Goal: Book appointment/travel/reservation

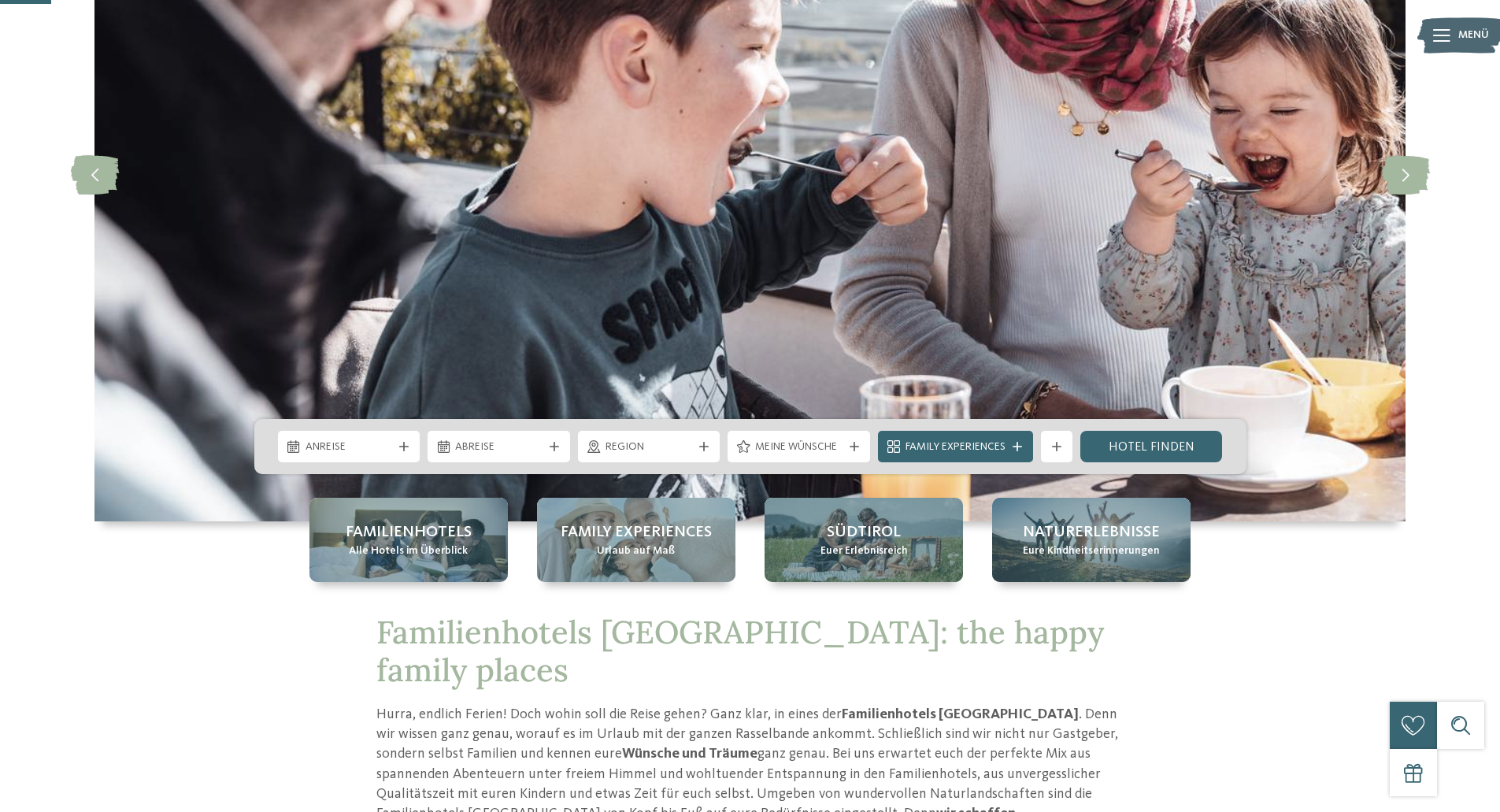
scroll to position [315, 0]
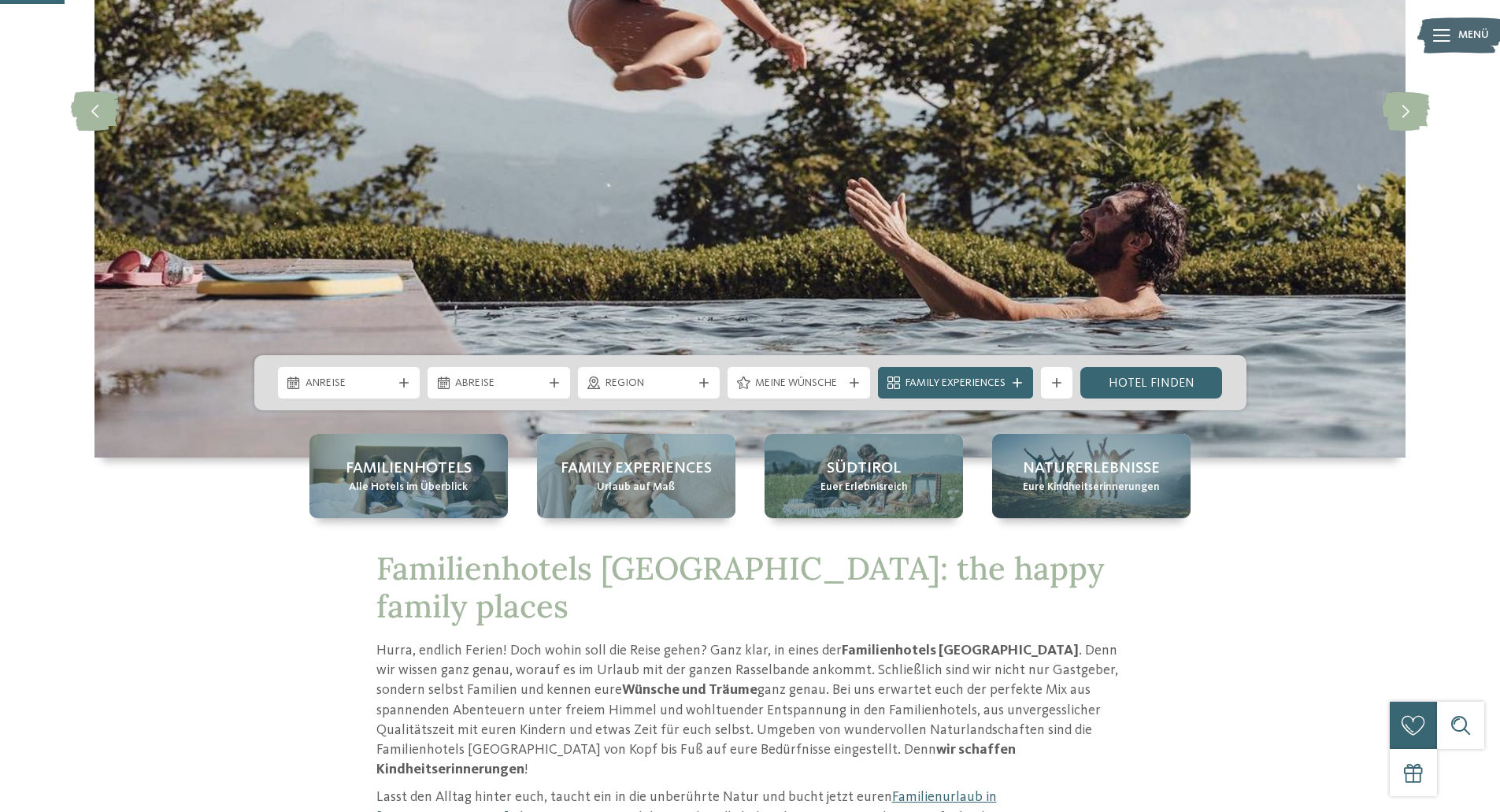
click at [380, 387] on span "Anreise" at bounding box center [349, 382] width 87 height 15
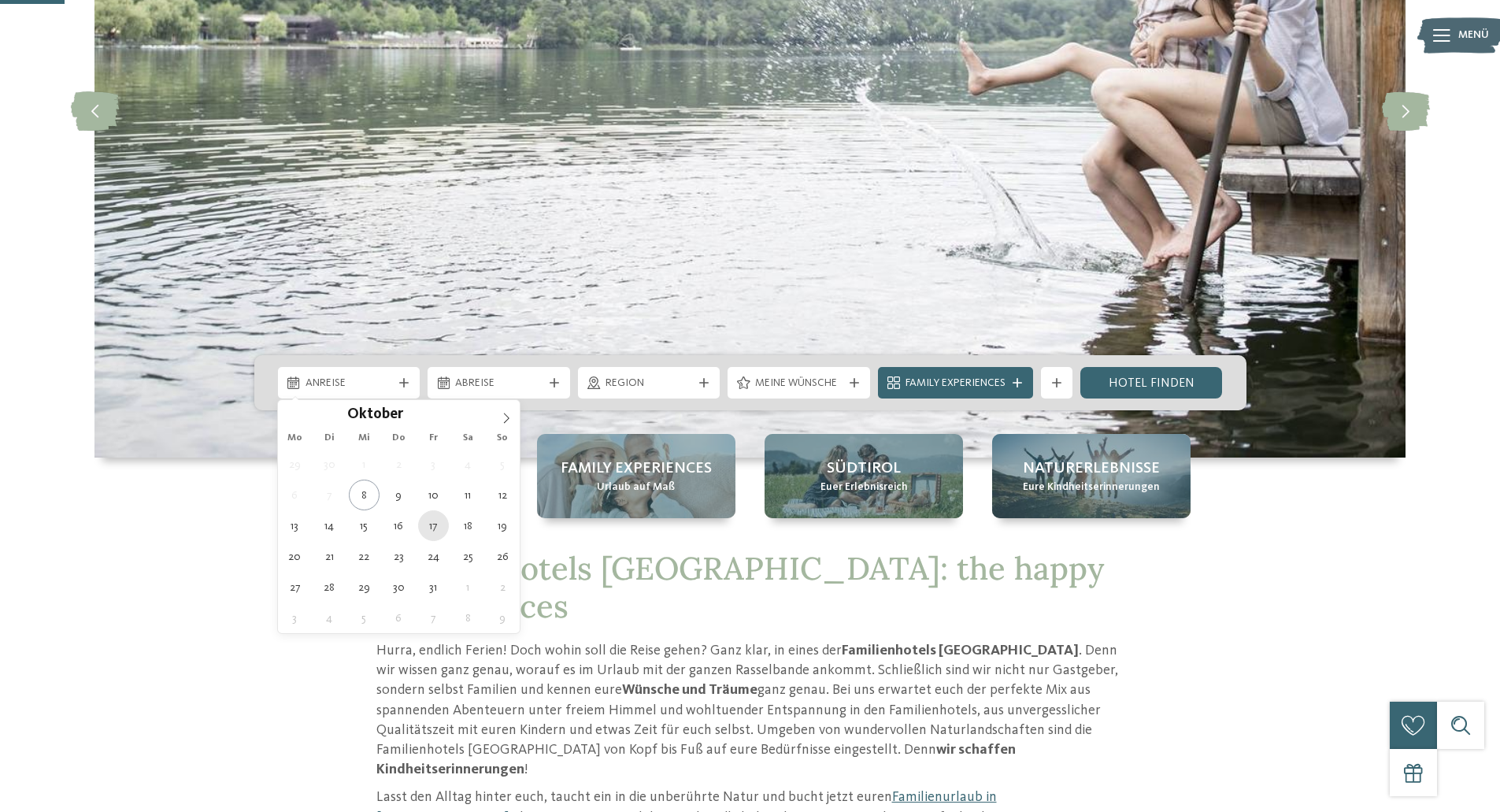
type div "17.10.2025"
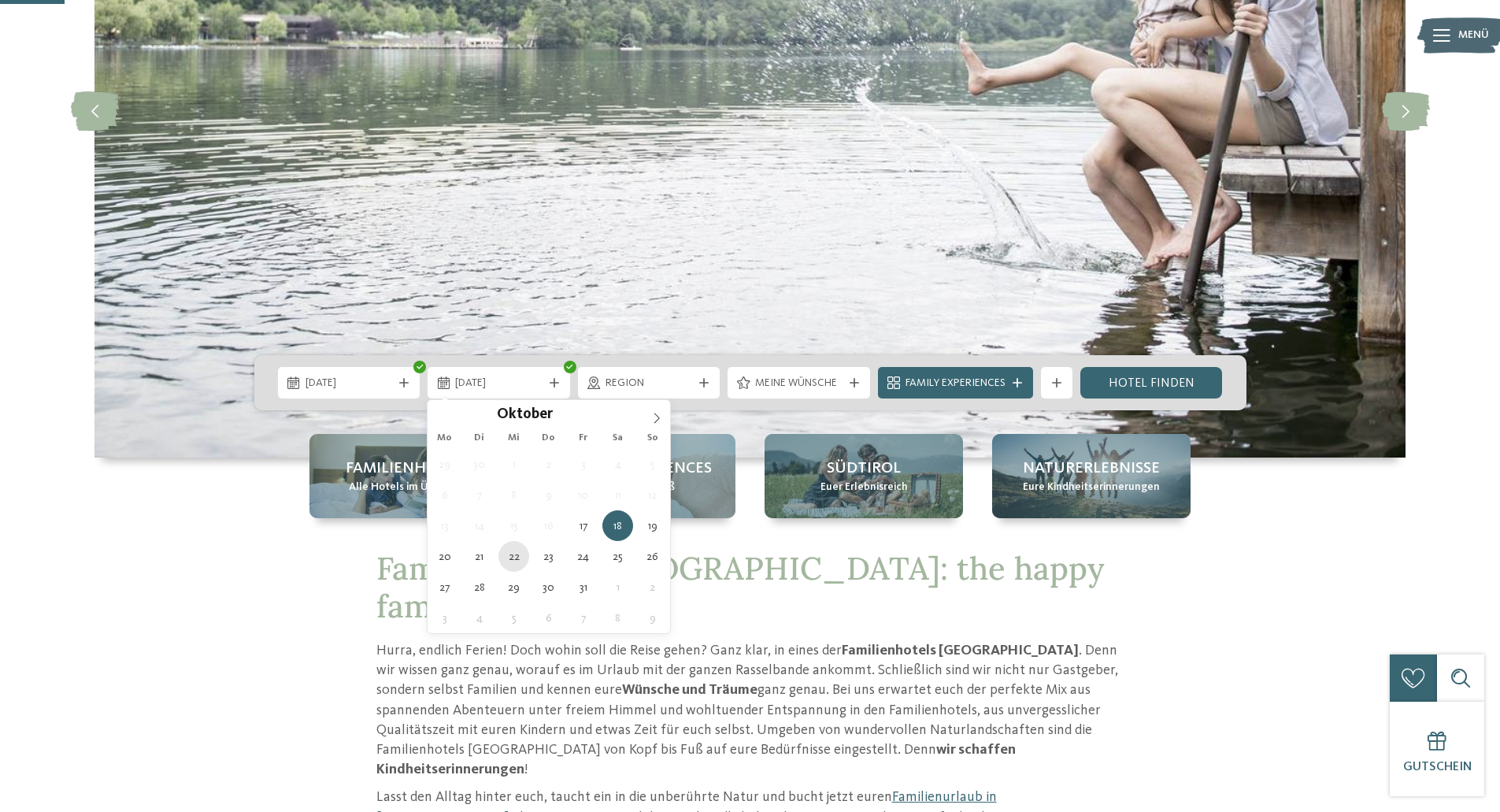
type div "22.10.2025"
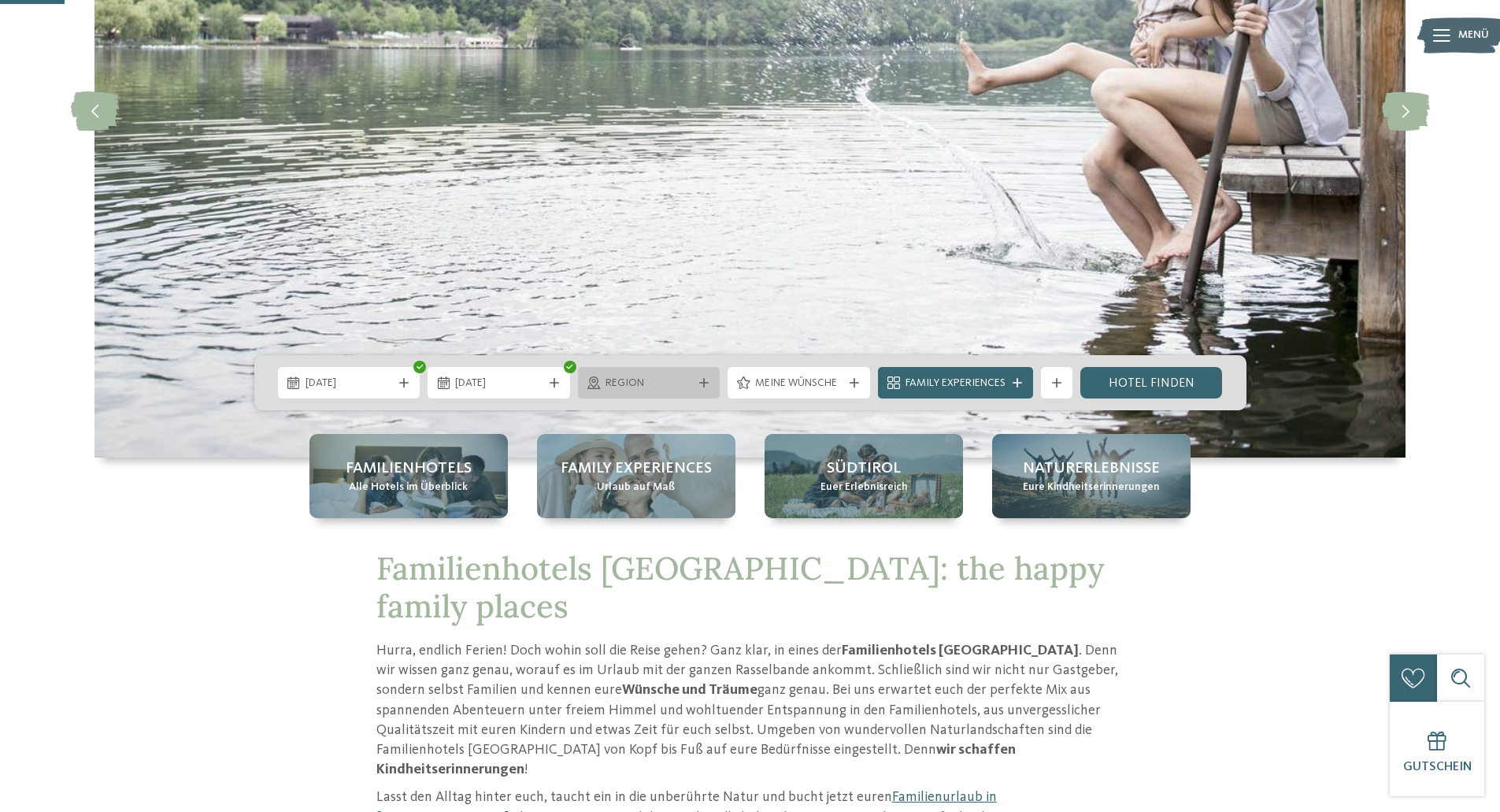
click at [670, 391] on span "Region" at bounding box center [649, 382] width 87 height 15
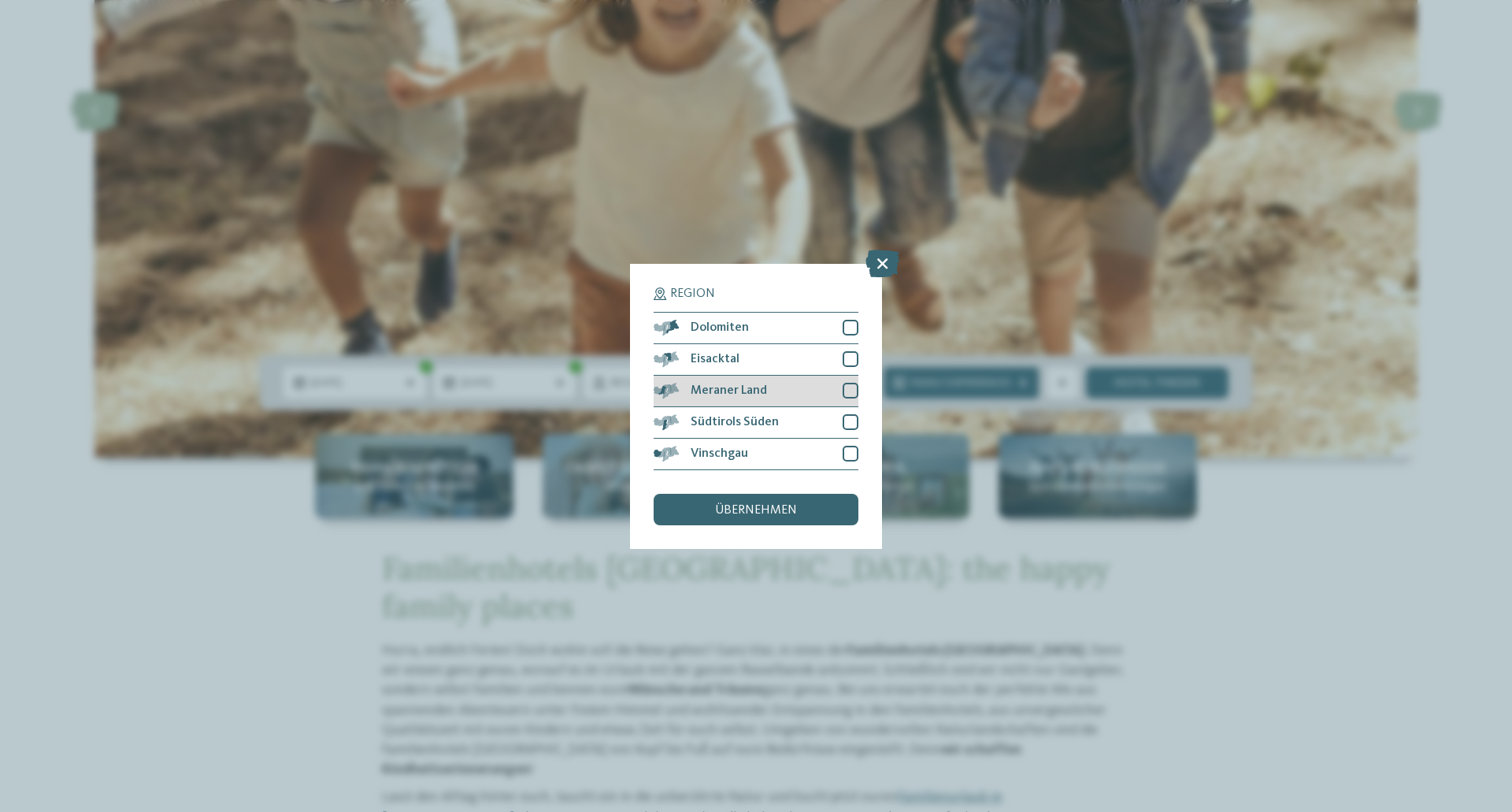
click at [837, 387] on div "Meraner Land" at bounding box center [755, 391] width 204 height 32
click at [810, 456] on div "Vinschgau" at bounding box center [755, 454] width 204 height 32
click at [756, 419] on span "Südtirols Süden" at bounding box center [734, 422] width 88 height 13
click at [729, 512] on span "übernehmen" at bounding box center [756, 510] width 82 height 13
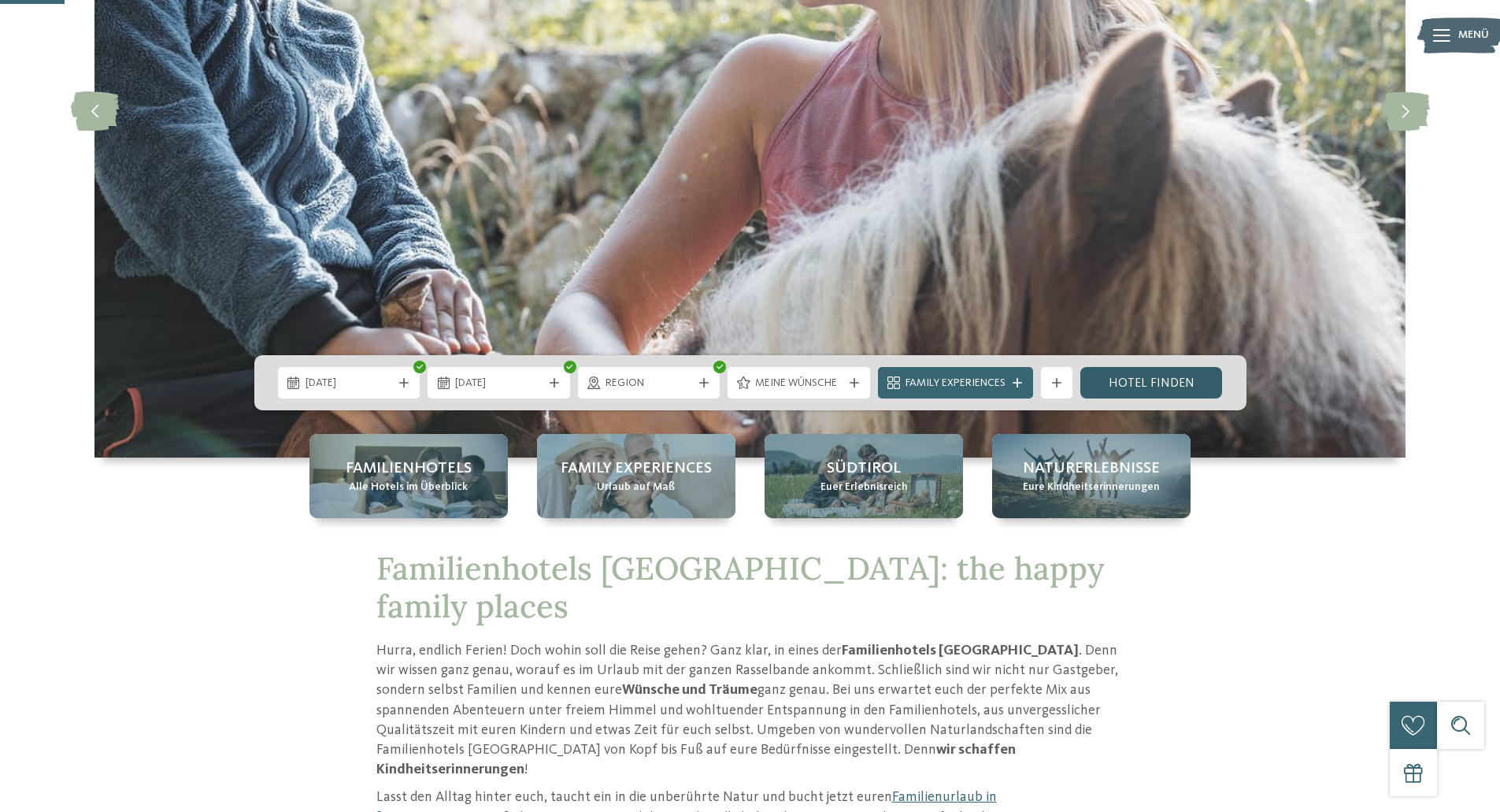
click at [1124, 378] on link "Hotel finden" at bounding box center [1151, 382] width 143 height 32
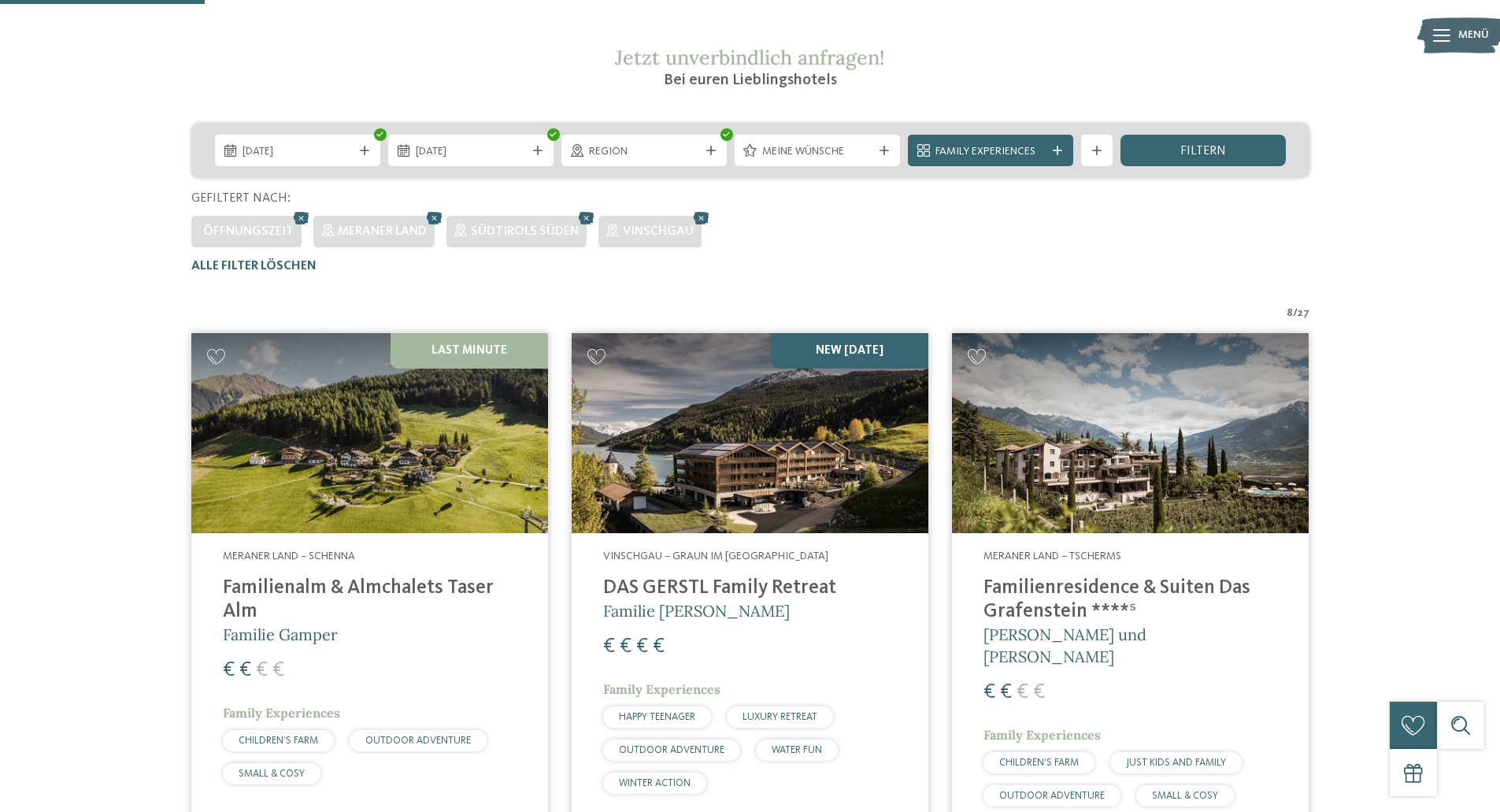
scroll to position [281, 0]
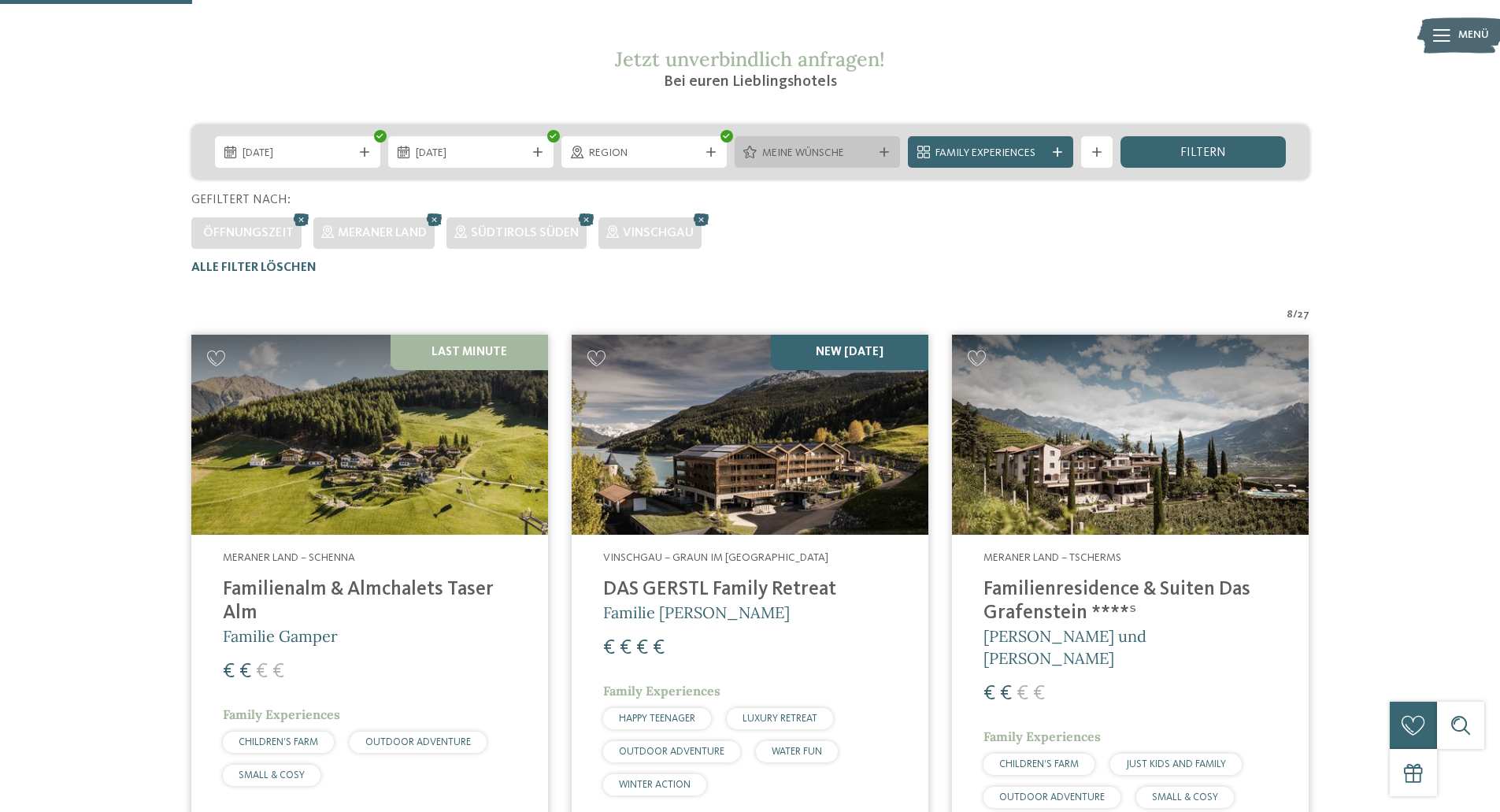
click at [841, 150] on span "Meine Wünsche" at bounding box center [817, 153] width 110 height 15
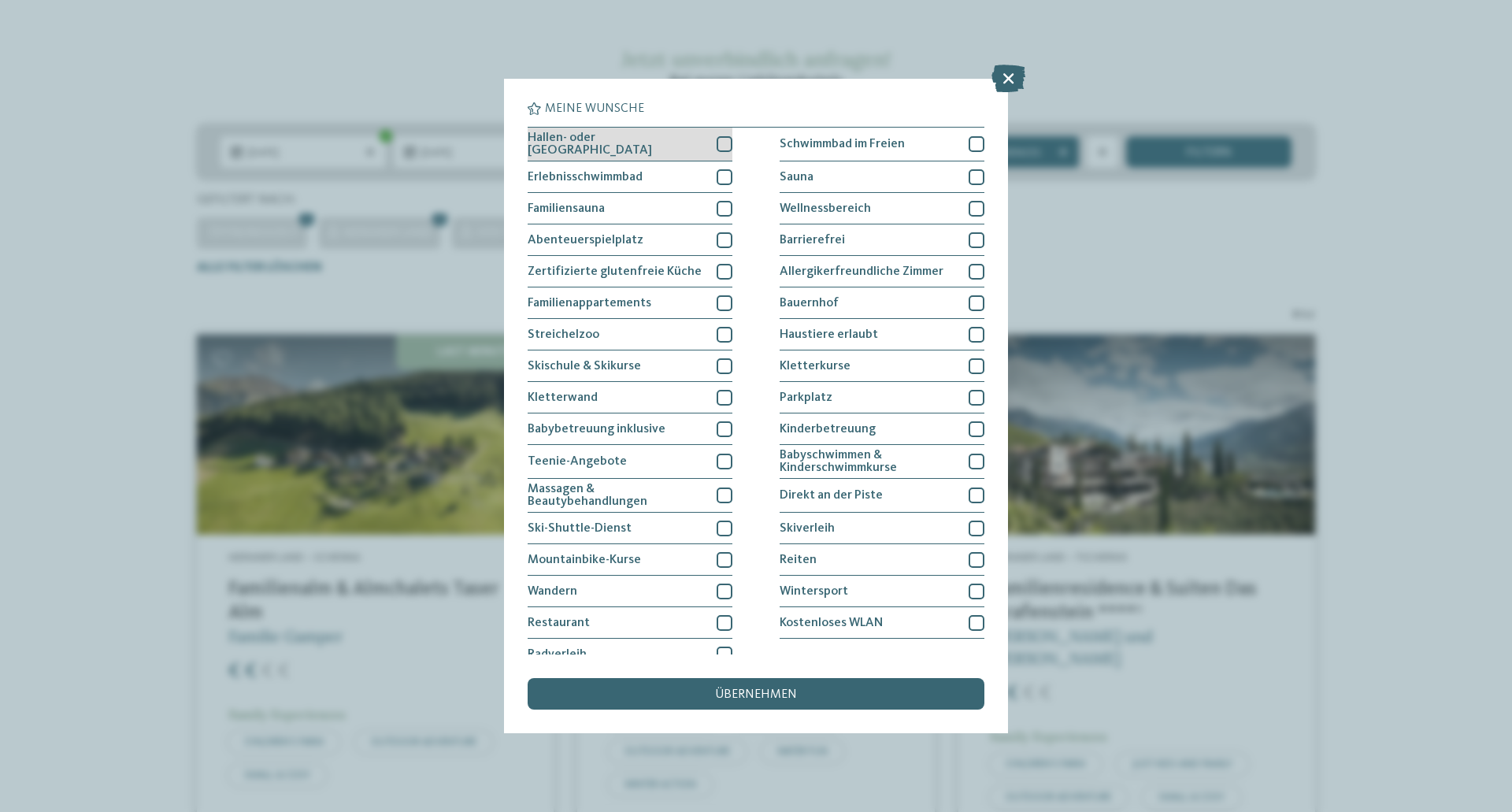
click at [673, 141] on div "Hallen- oder Schleusenbad" at bounding box center [630, 144] width 204 height 34
click at [718, 693] on span "übernehmen" at bounding box center [756, 694] width 82 height 13
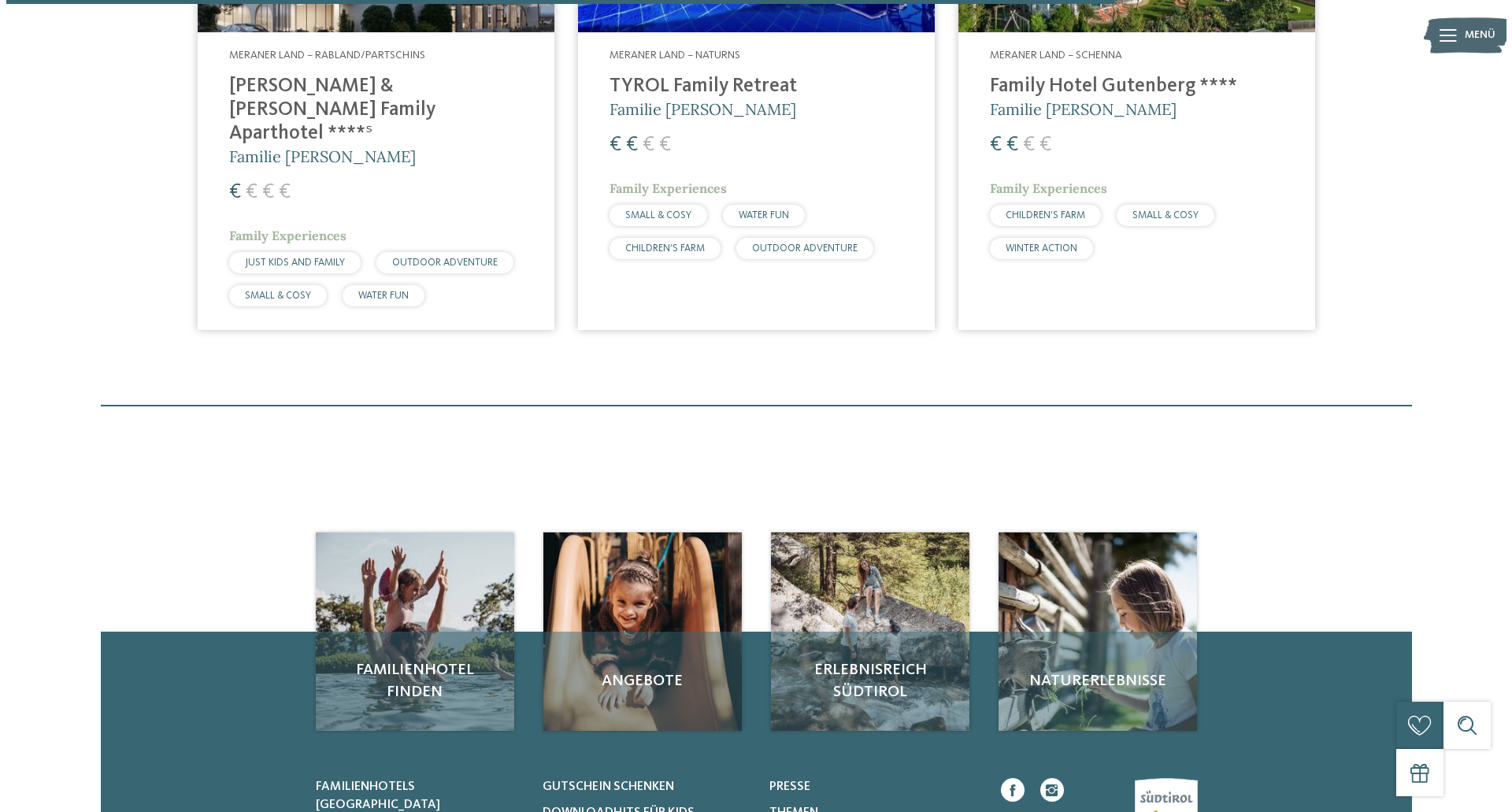
scroll to position [910, 0]
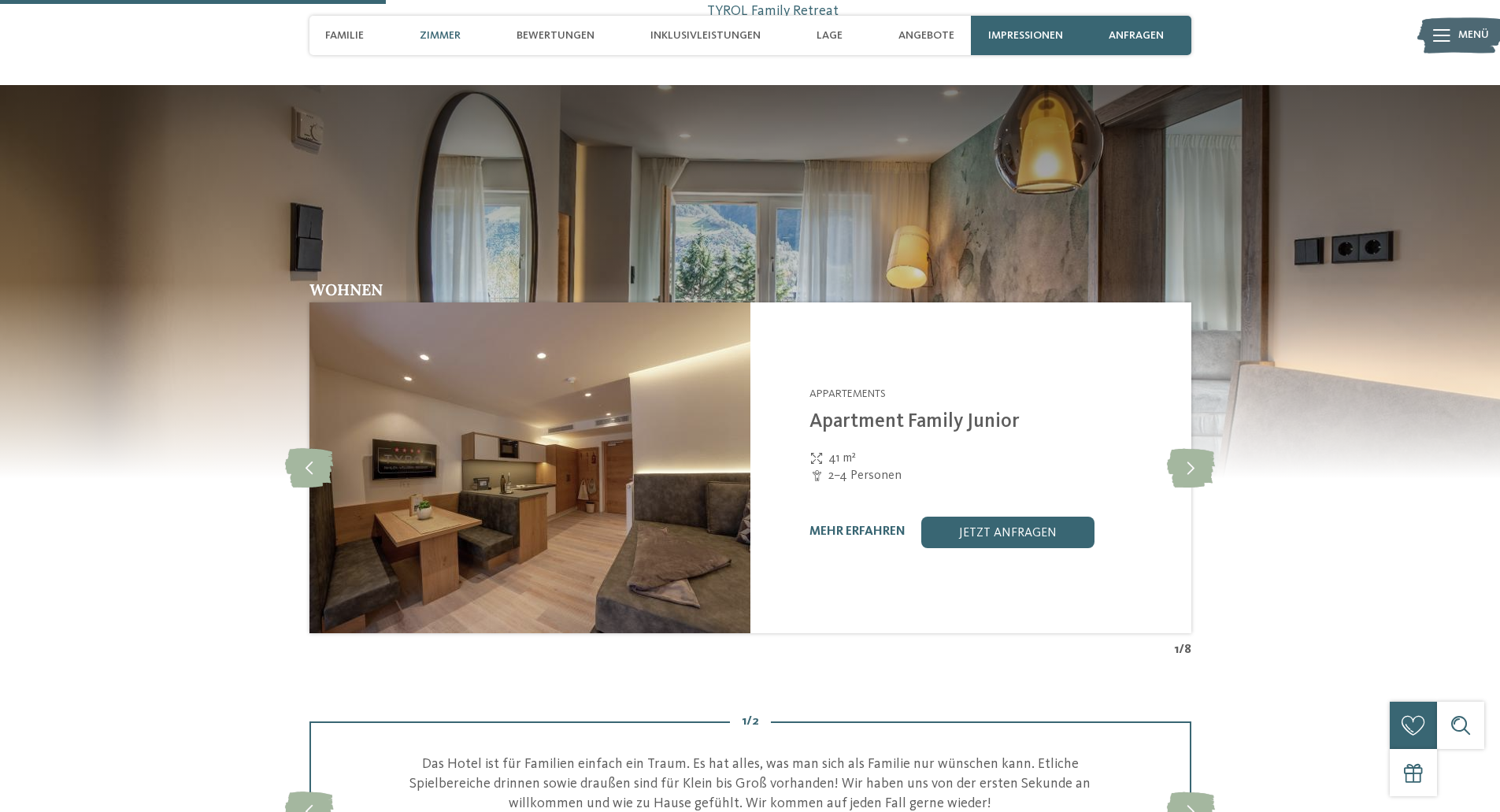
scroll to position [1338, 0]
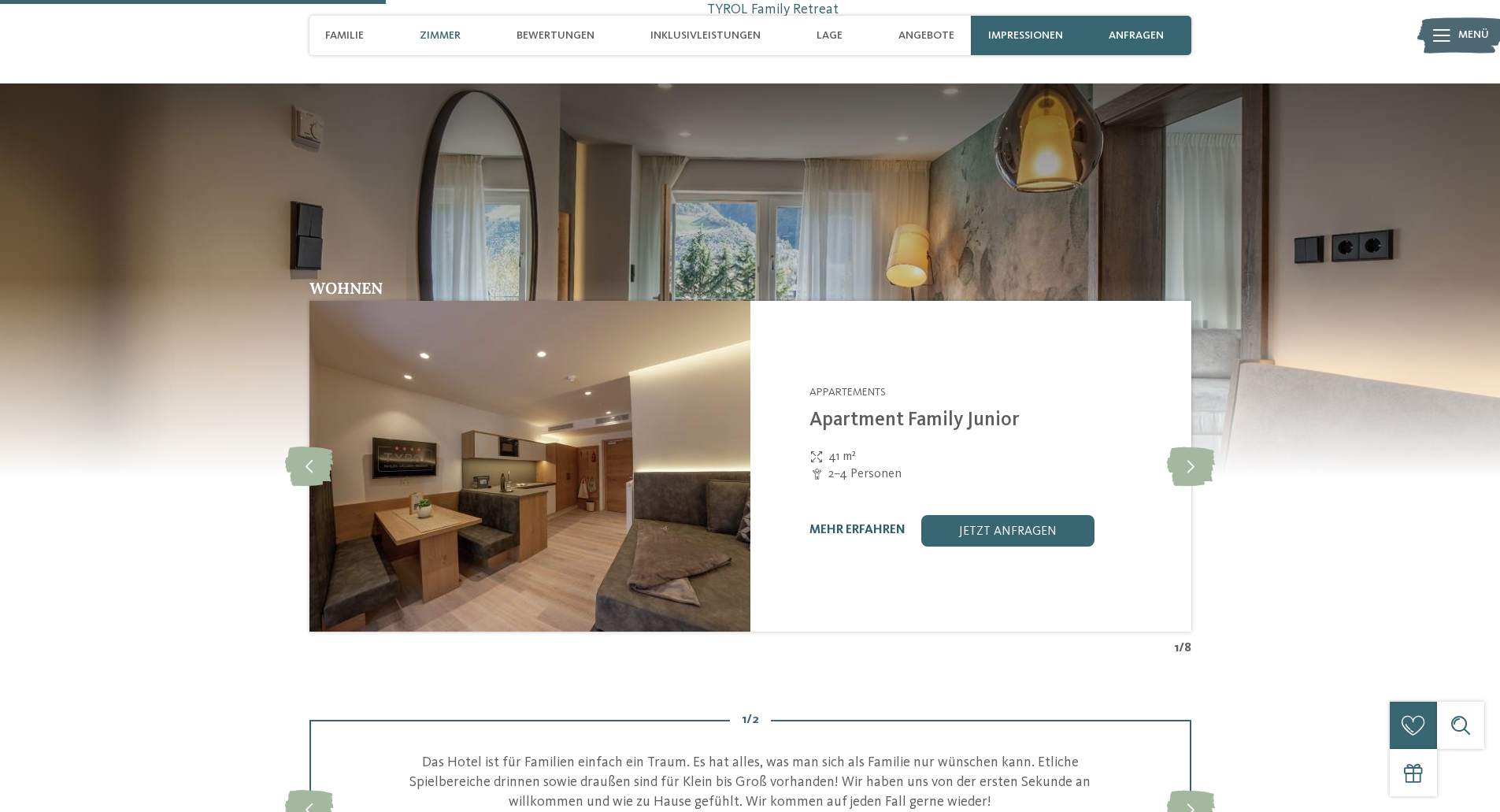
click at [871, 529] on link "mehr erfahren" at bounding box center [858, 530] width 96 height 13
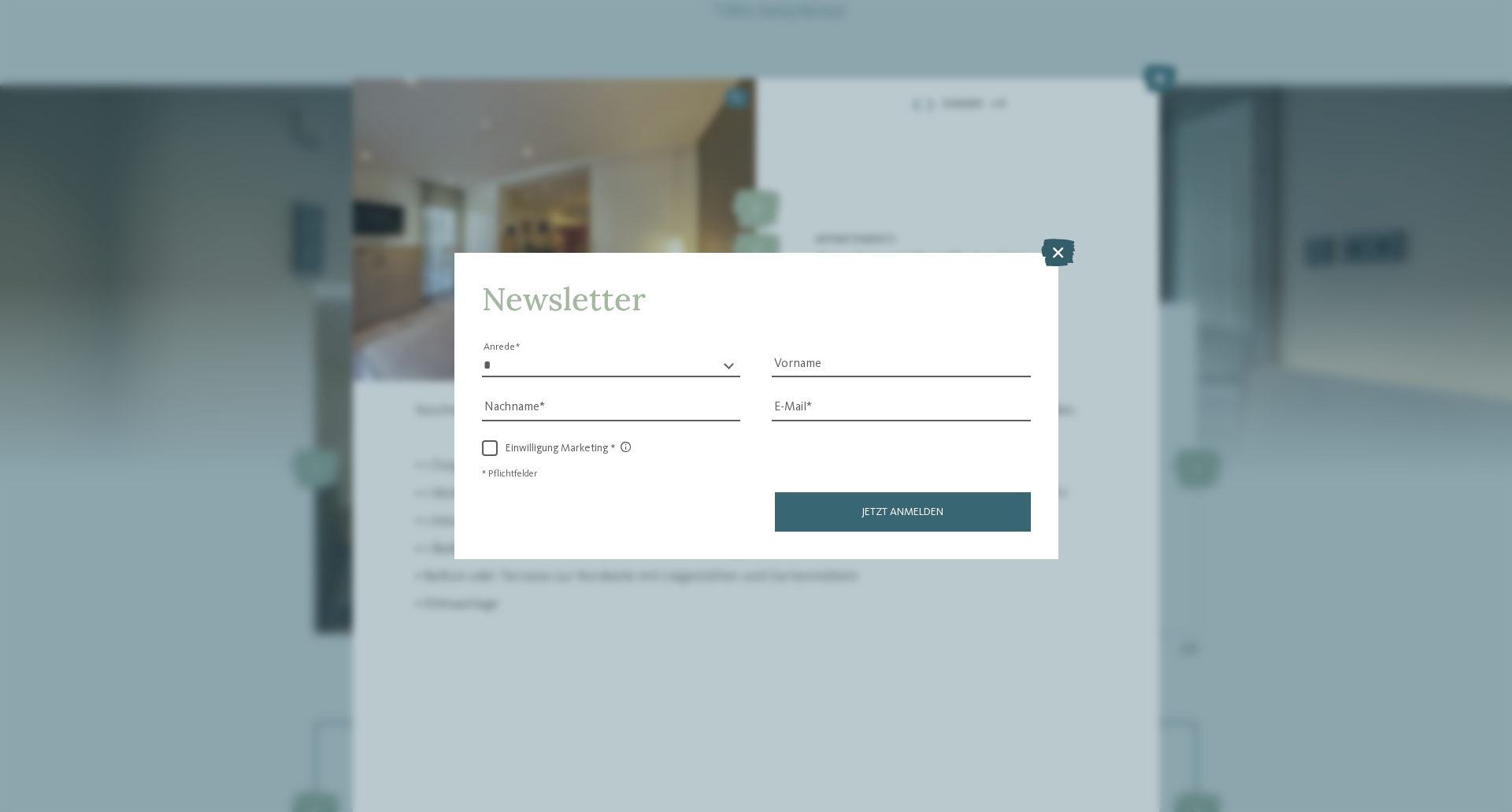
click at [1062, 257] on icon at bounding box center [1058, 253] width 34 height 27
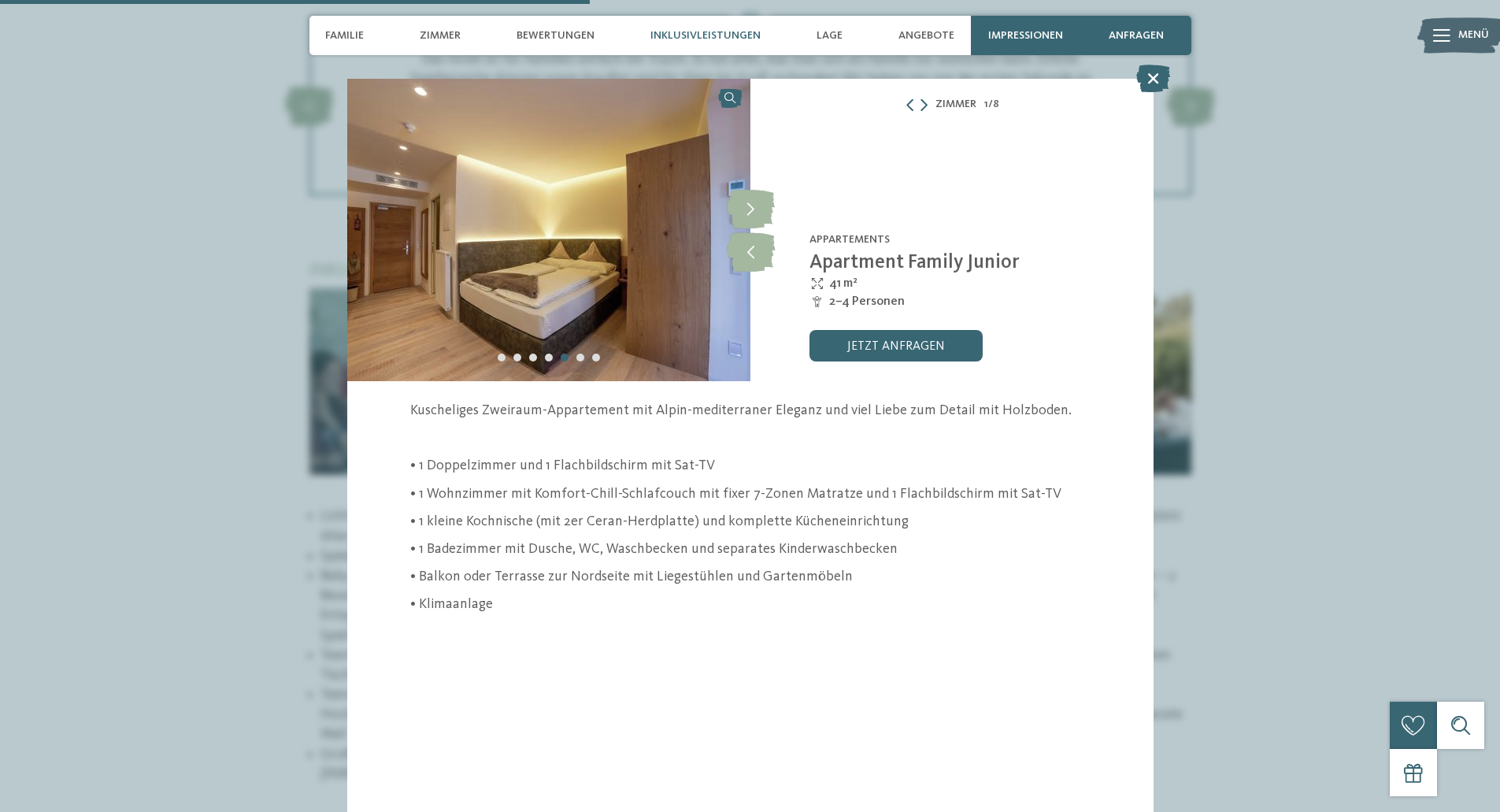
scroll to position [2046, 0]
click at [1153, 73] on icon at bounding box center [1153, 78] width 34 height 27
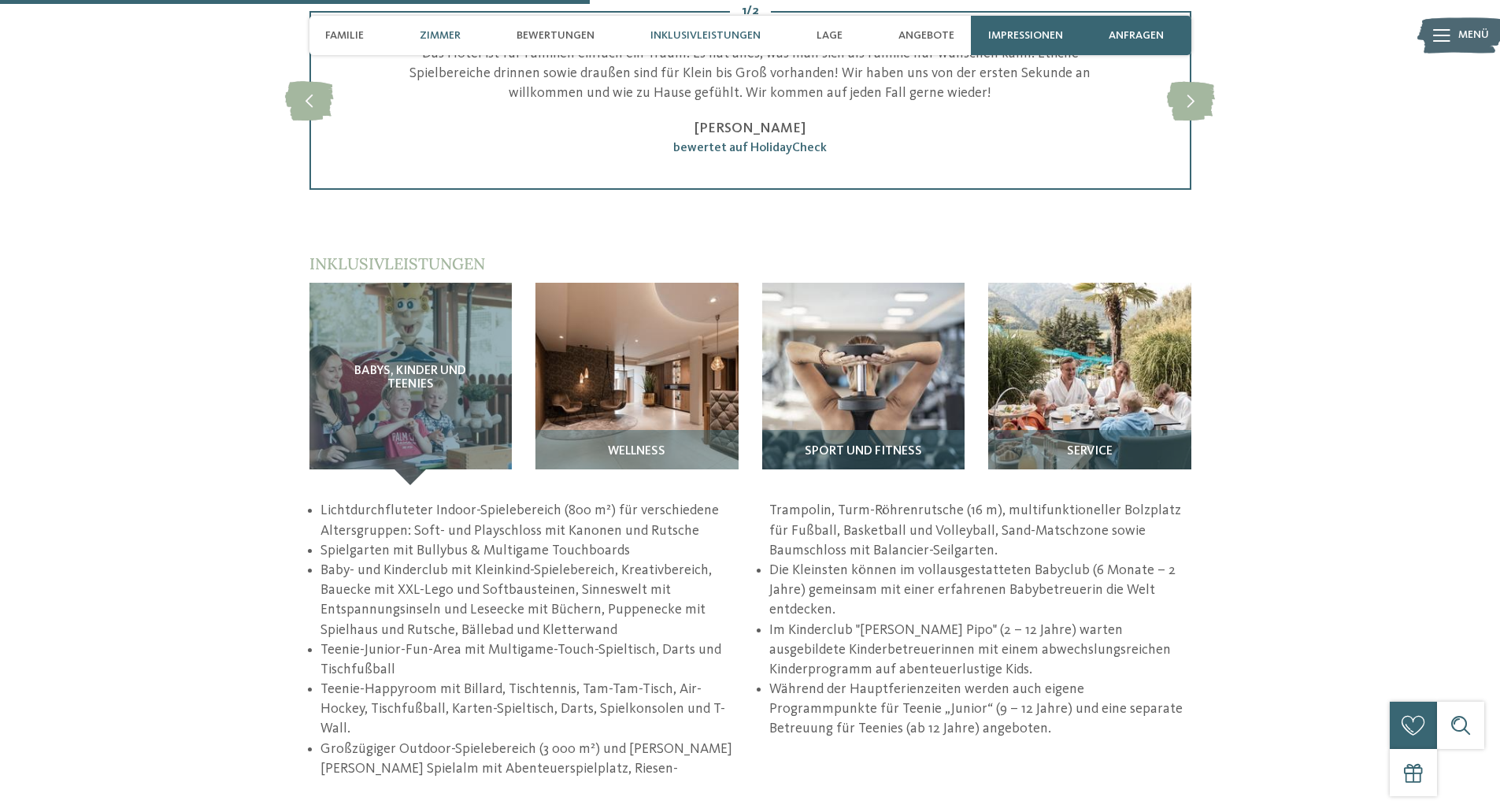
click at [432, 31] on span "Zimmer" at bounding box center [440, 35] width 41 height 14
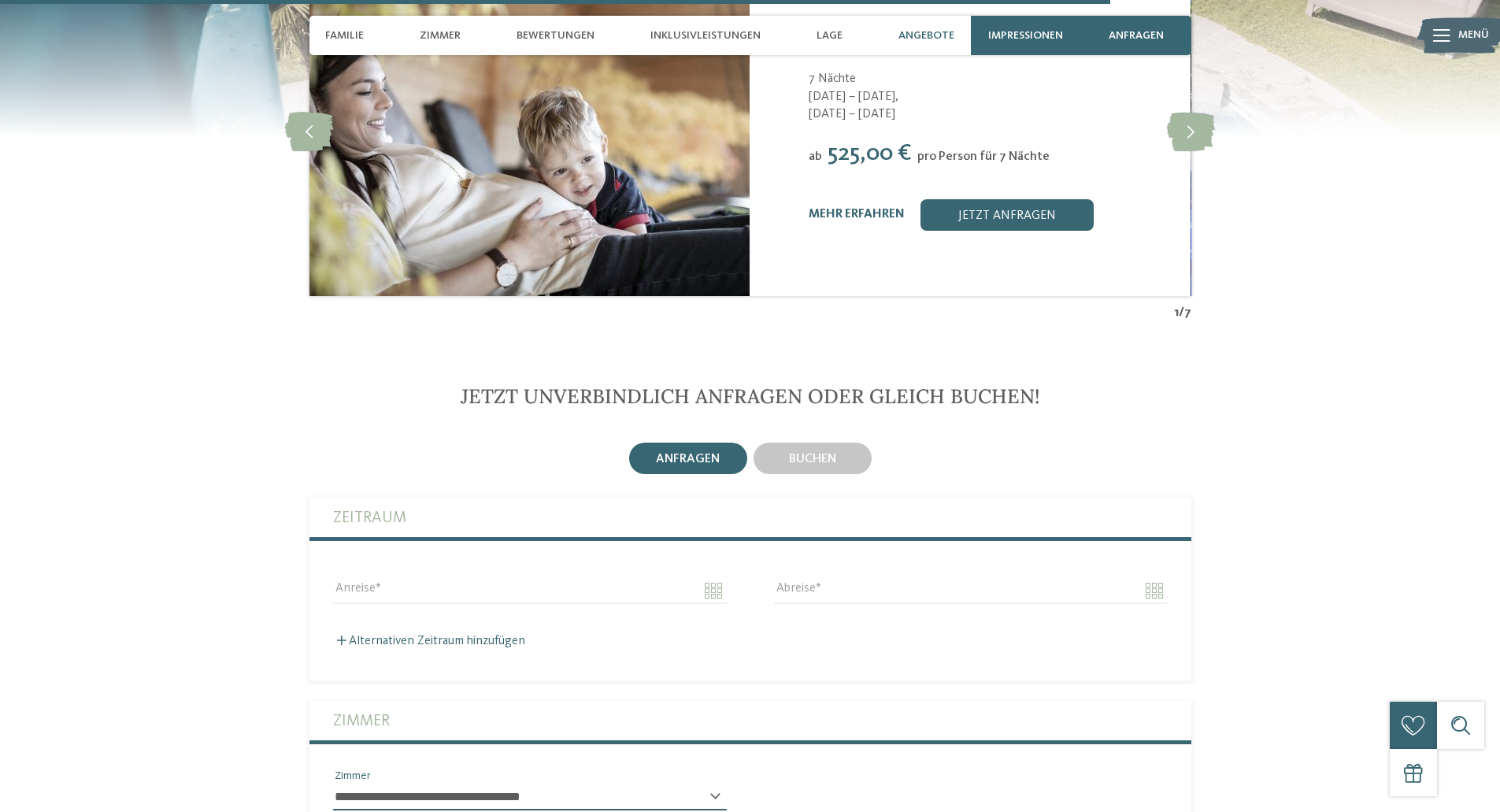
scroll to position [3382, 0]
